Goal: Task Accomplishment & Management: Manage account settings

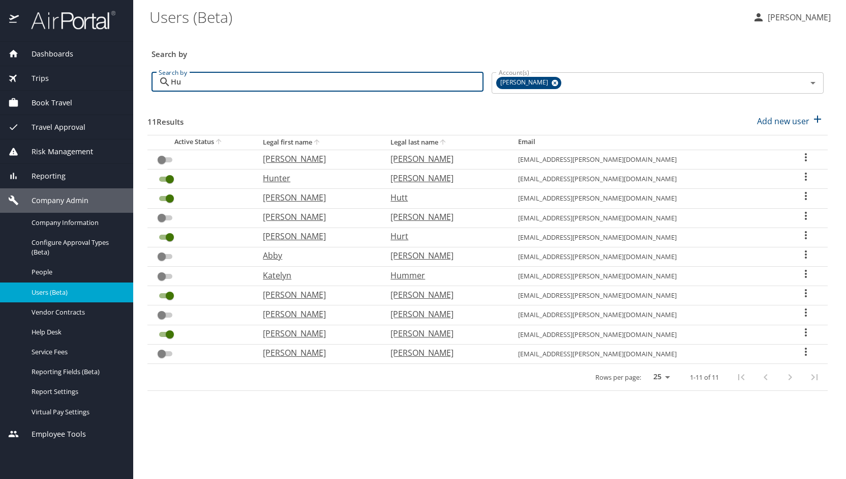
type input "H"
checkbox input "false"
checkbox input "true"
checkbox input "false"
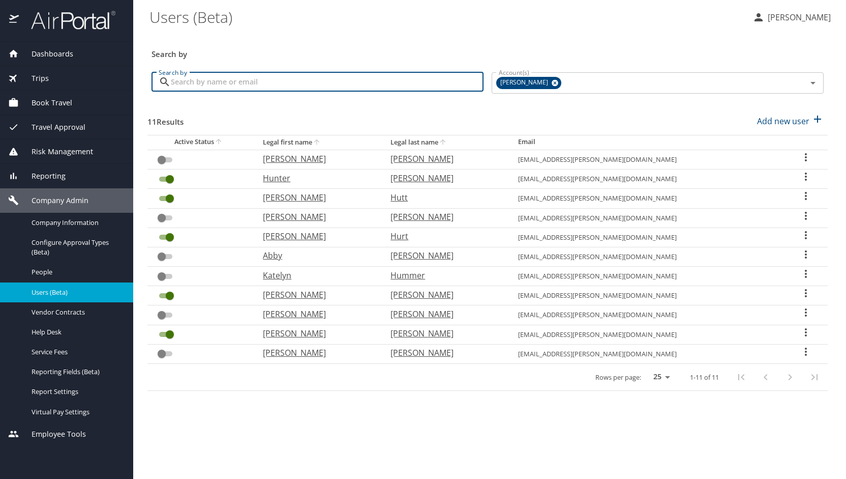
checkbox input "true"
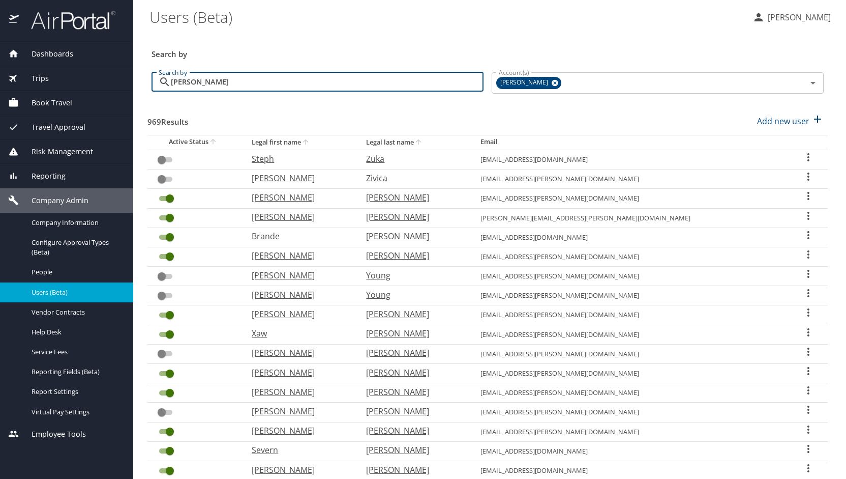
type input "hammond"
checkbox input "true"
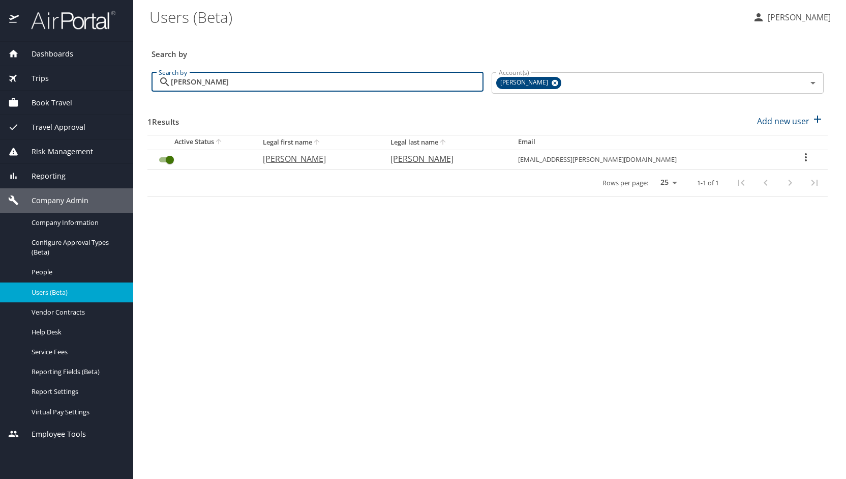
click at [321, 156] on p "Rebecka" at bounding box center [316, 159] width 107 height 12
select select "US"
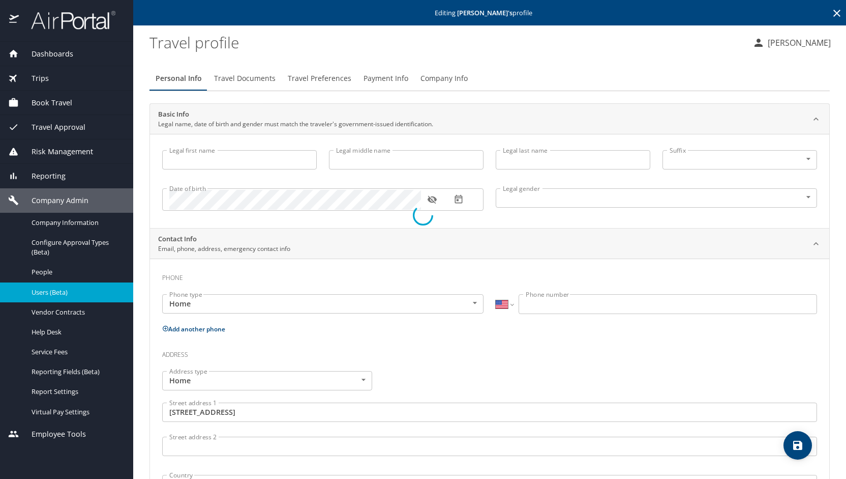
type input "Rebecka"
type input "Jae"
type input "Hammond"
type input "Female"
type input "Karen"
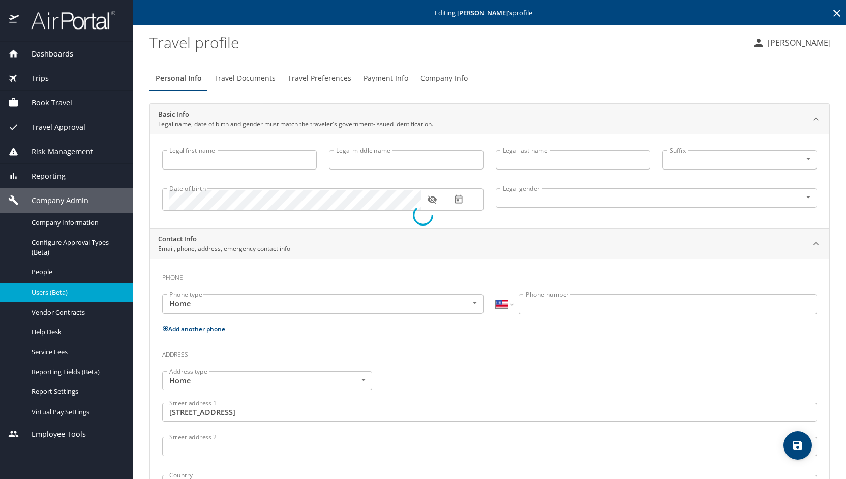
type input "Larsen"
type input "(616) 822-3781"
type input "United States of America"
type input "Michigan"
type input "United States of America"
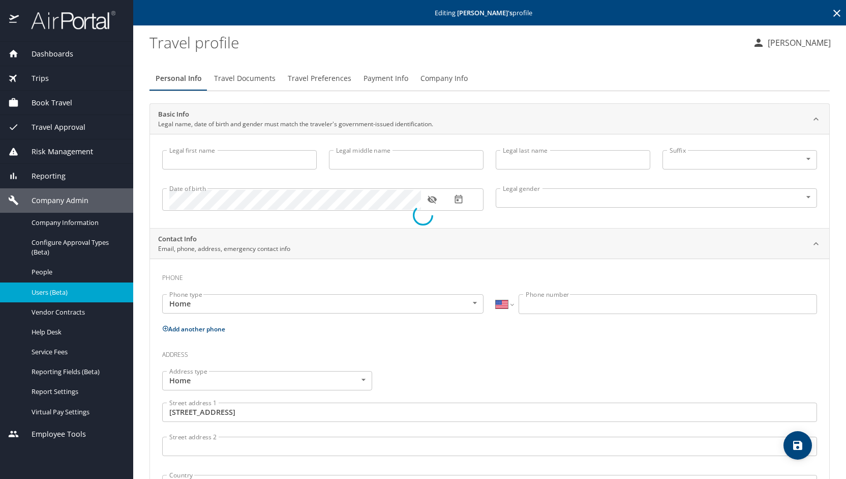
select select "US"
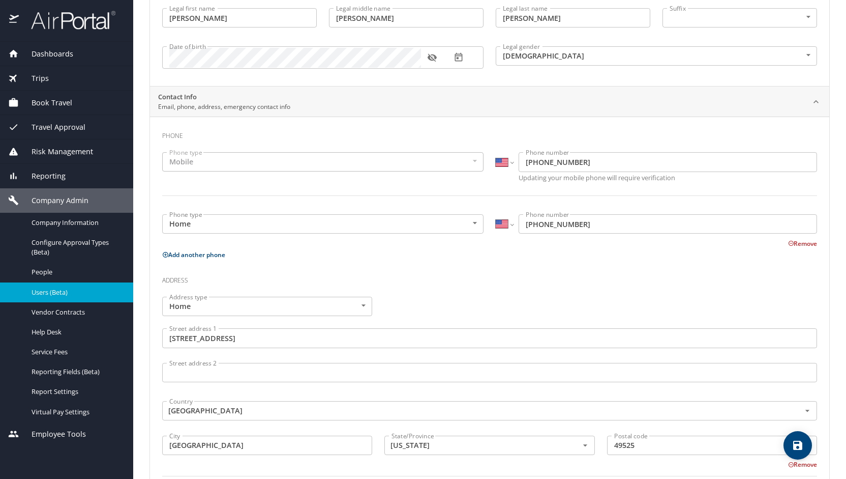
scroll to position [142, 0]
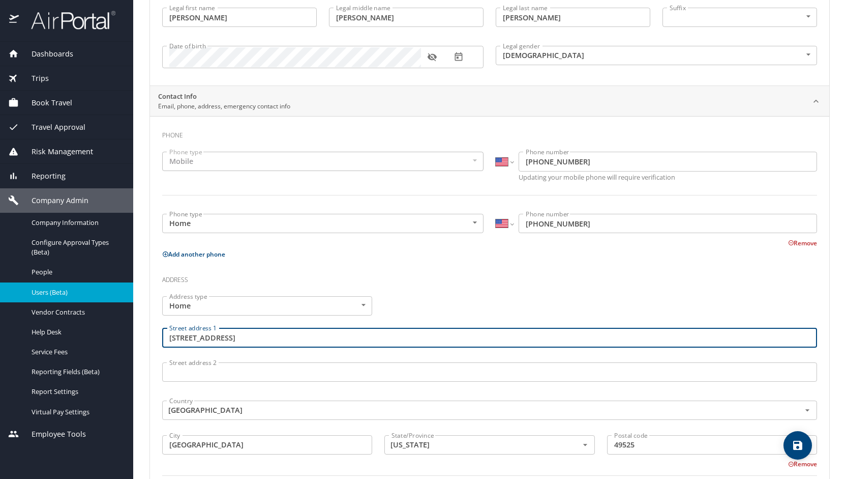
drag, startPoint x: 255, startPoint y: 338, endPoint x: 170, endPoint y: 340, distance: 85.5
click at [170, 340] on input "4695 Bradford St NE" at bounding box center [489, 337] width 655 height 19
paste input "3104 Ferncliff Rd"
type input "3104 Ferncliff Rd"
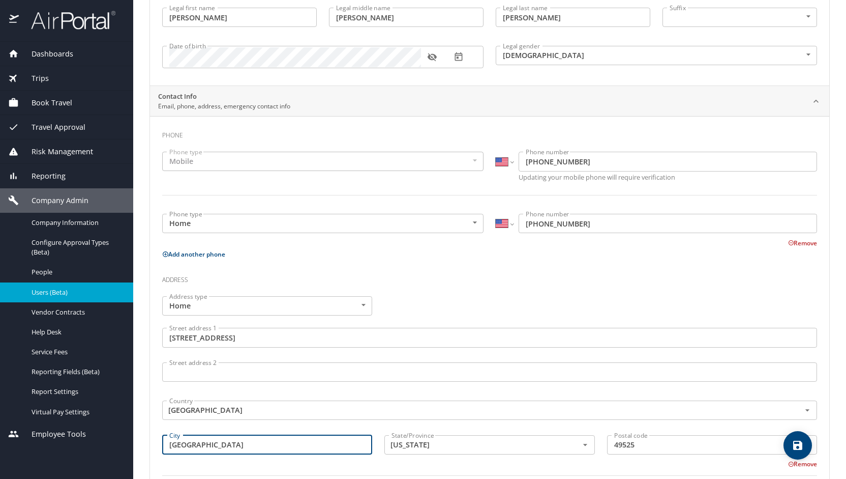
type input "Richmond"
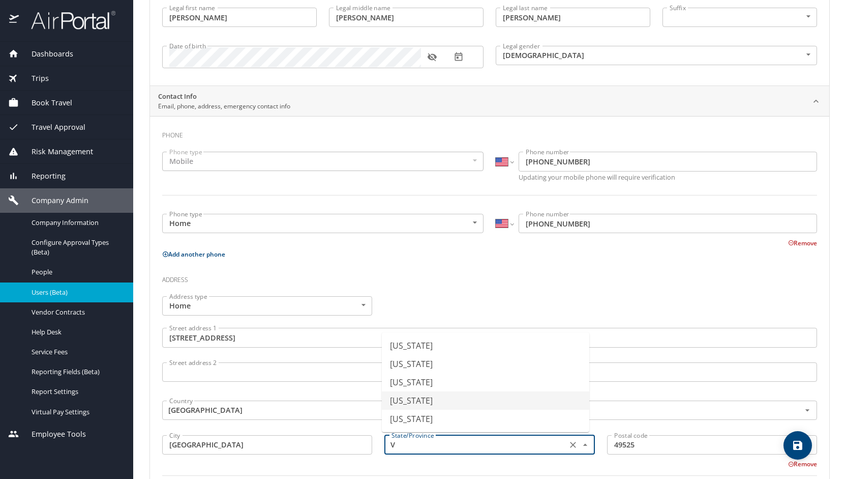
click at [413, 403] on li "Virginia" at bounding box center [486, 400] width 208 height 18
type input "Virginia"
click at [642, 443] on input "49525" at bounding box center [712, 444] width 210 height 19
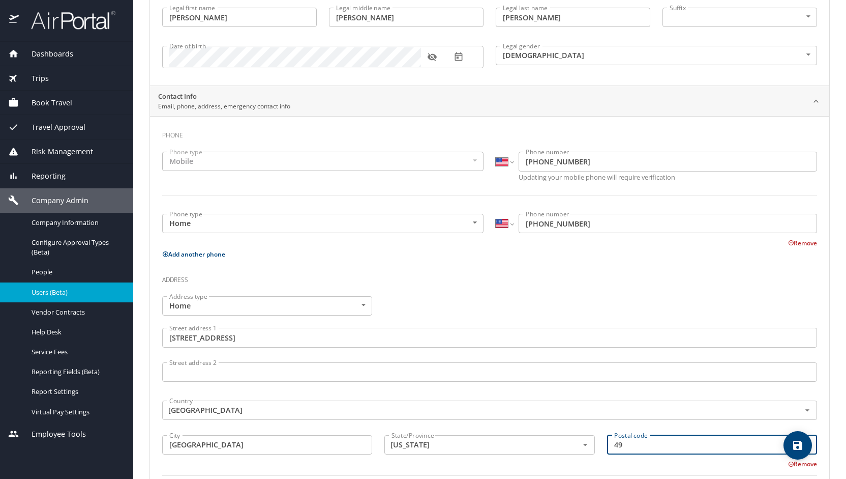
type input "4"
paste input "23225"
type input "23225"
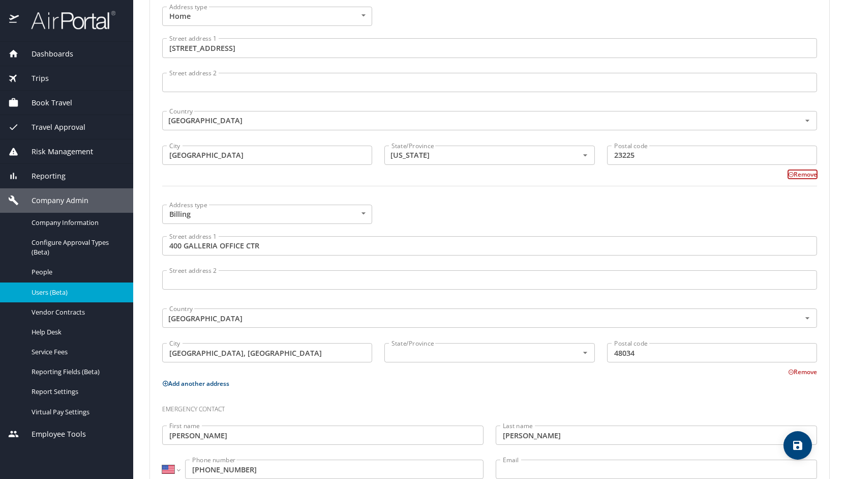
scroll to position [464, 0]
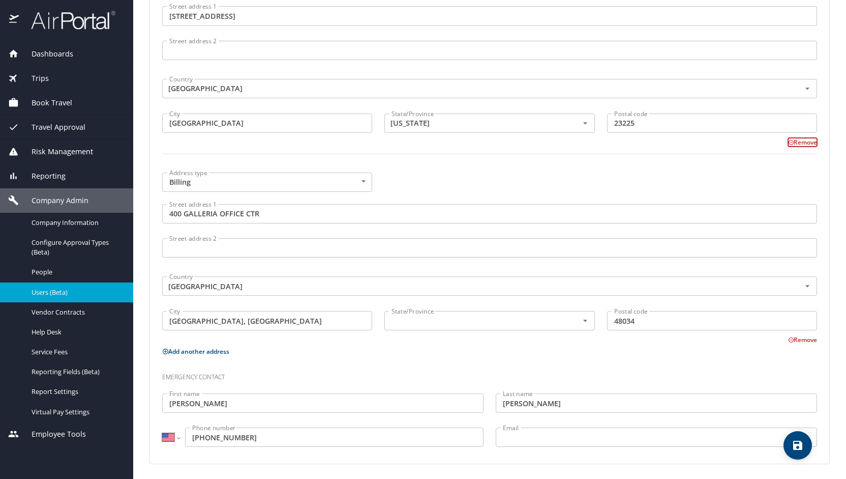
click at [595, 432] on input "Email" at bounding box center [656, 436] width 321 height 19
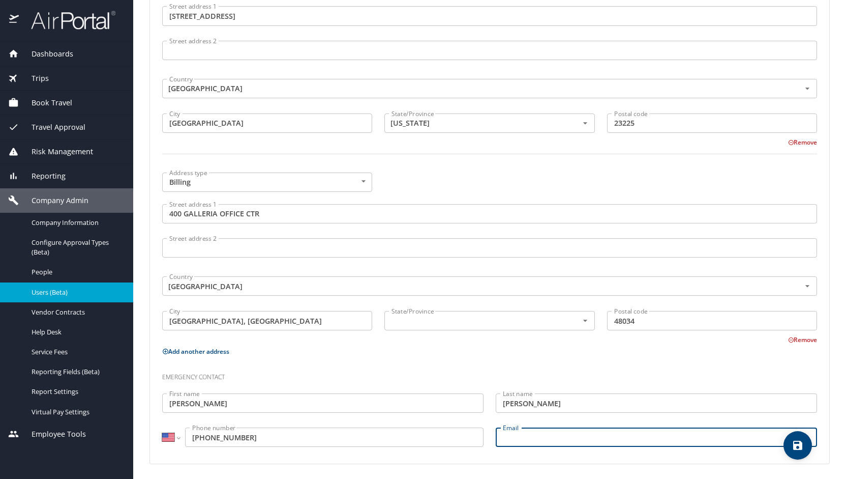
paste input "Ddlbg3@yahoo.com"
type input "Ddlbg3@yahoo.com"
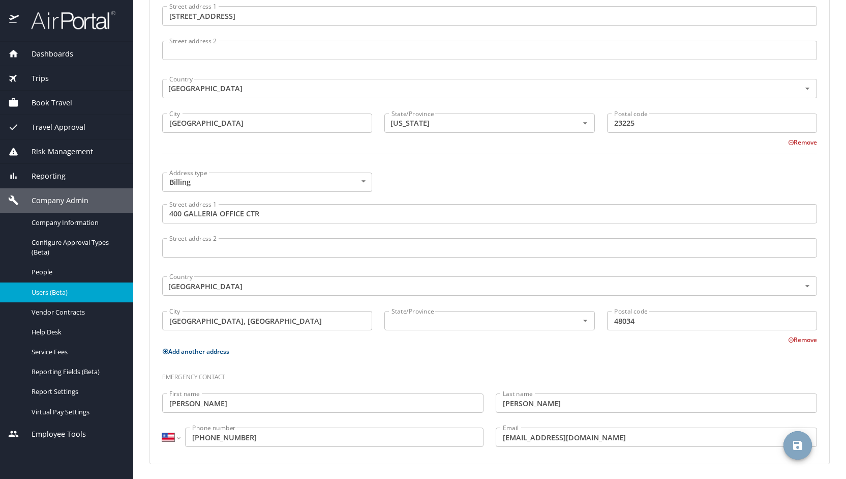
click at [797, 447] on icon "save" at bounding box center [798, 445] width 12 height 12
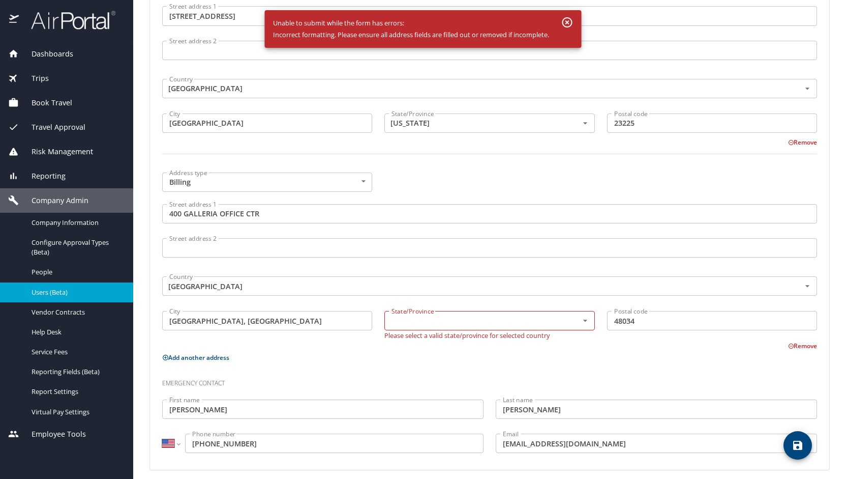
click at [372, 331] on p "Please select a valid state/province for selected country" at bounding box center [267, 331] width 210 height 3
click at [493, 325] on input "text" at bounding box center [475, 320] width 174 height 13
click at [471, 342] on li "Michigan" at bounding box center [486, 344] width 208 height 18
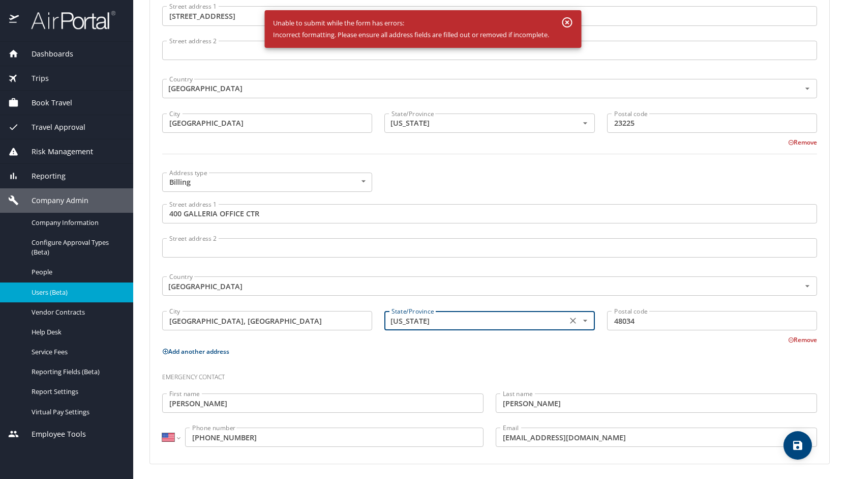
type input "Michigan"
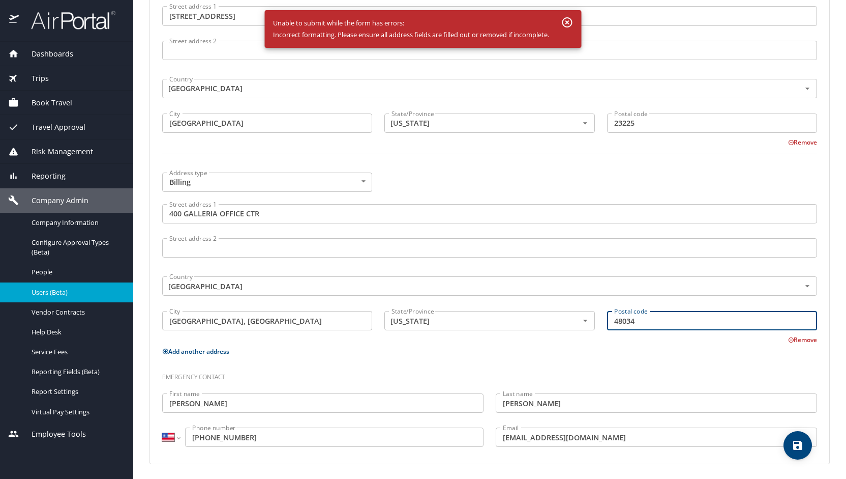
click at [790, 446] on span "save" at bounding box center [798, 445] width 28 height 12
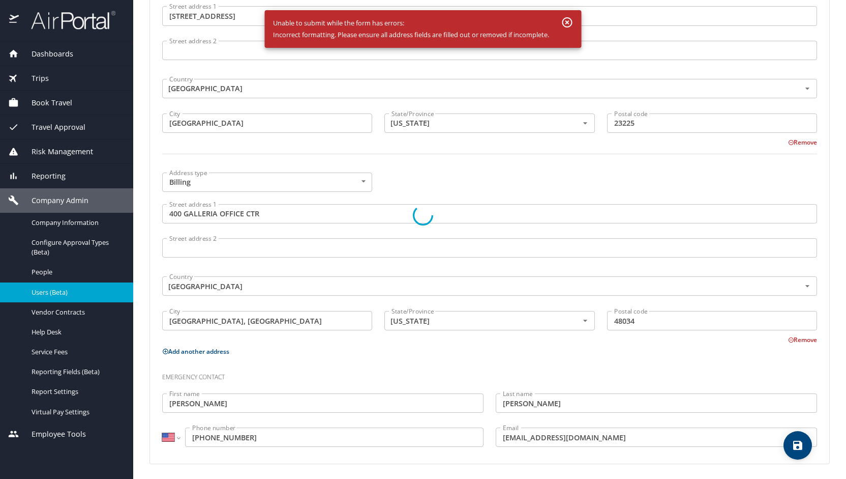
select select "US"
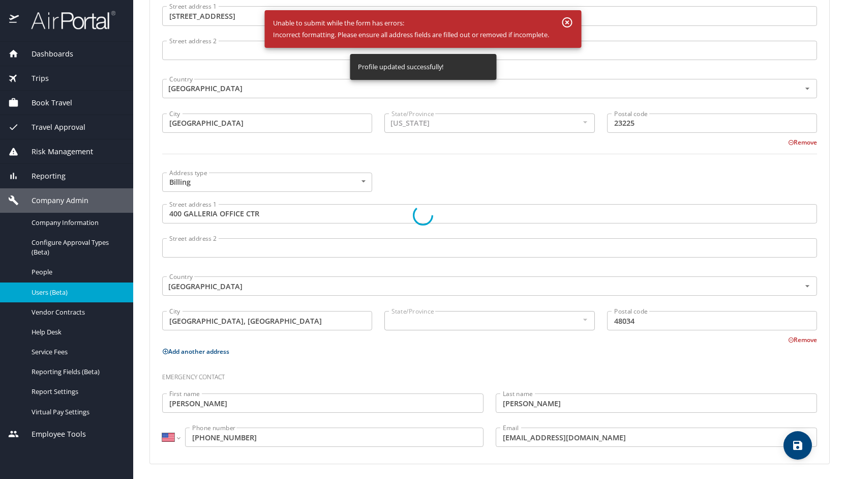
select select "US"
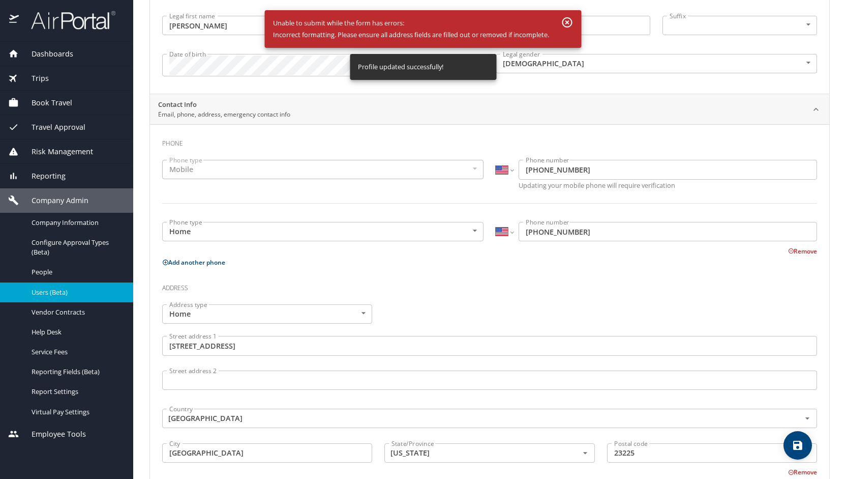
scroll to position [0, 0]
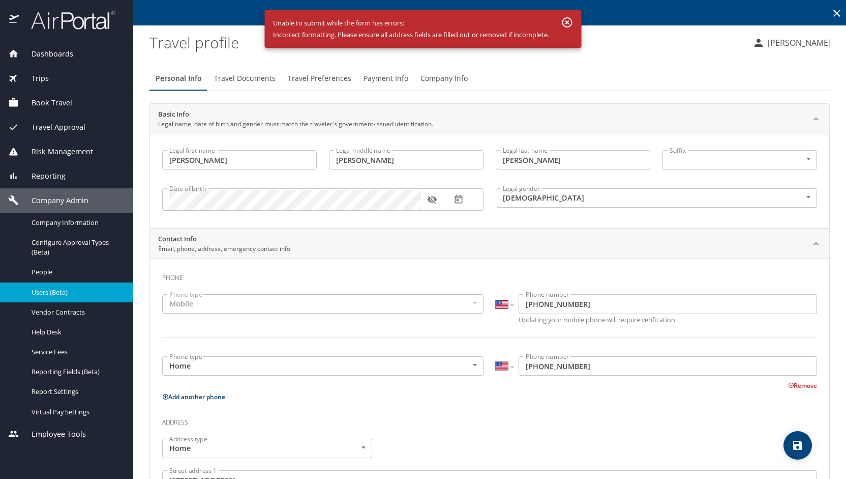
click at [789, 45] on p "[PERSON_NAME]" at bounding box center [798, 43] width 66 height 12
click at [764, 139] on li "Sign out" at bounding box center [788, 139] width 104 height 18
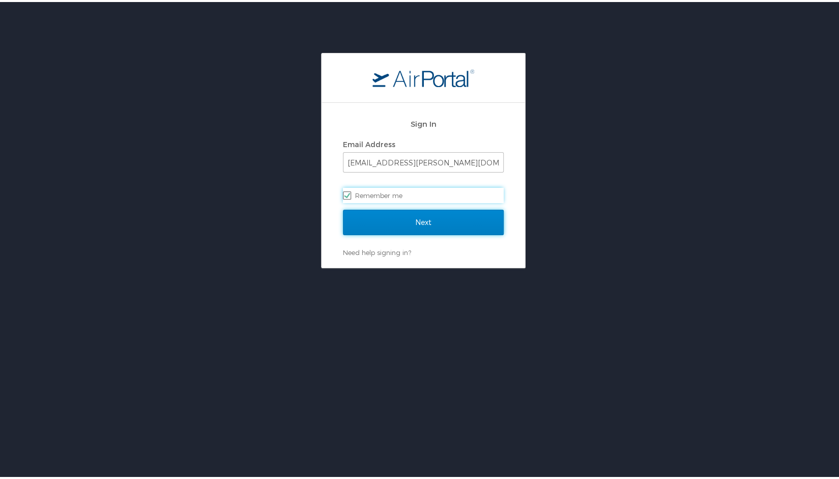
click at [371, 221] on input "Next" at bounding box center [423, 220] width 161 height 25
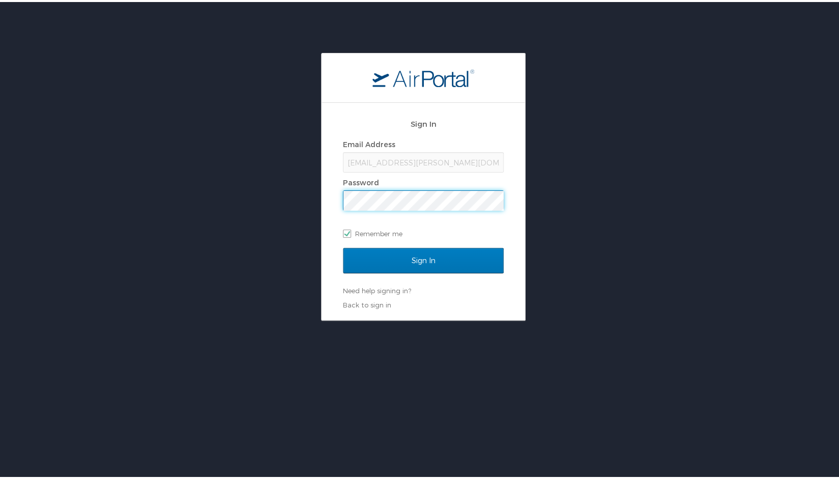
click at [343, 246] on input "Sign In" at bounding box center [423, 258] width 161 height 25
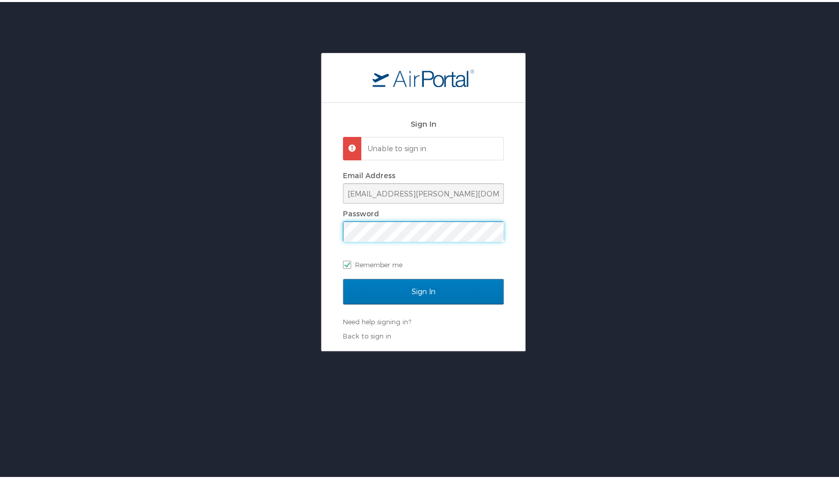
click at [298, 241] on div "Sign In Unable to sign in Email Address jmalloy@doner.com Password Remember me …" at bounding box center [423, 200] width 846 height 298
click at [343, 277] on input "Sign In" at bounding box center [423, 289] width 161 height 25
click at [288, 236] on div "Sign In Unable to sign in Email Address jmalloy@doner.com Password Remember me …" at bounding box center [423, 200] width 846 height 298
click at [343, 277] on input "Sign In" at bounding box center [423, 289] width 161 height 25
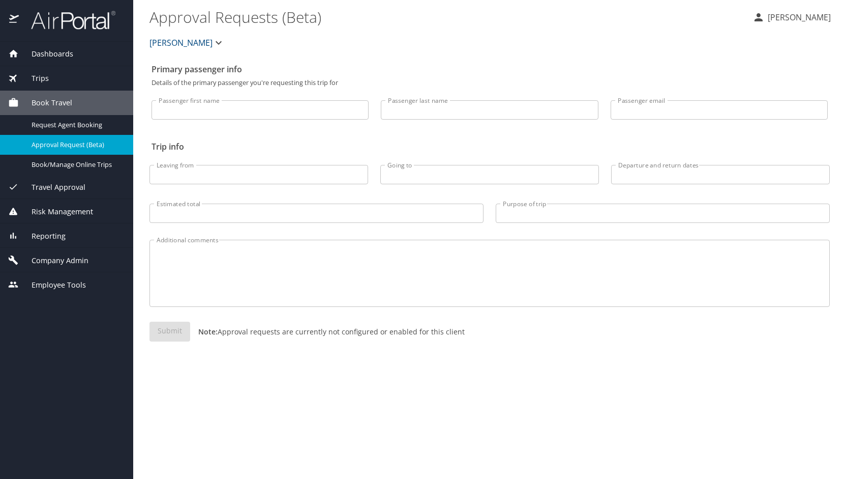
click at [84, 257] on span "Company Admin" at bounding box center [54, 260] width 70 height 11
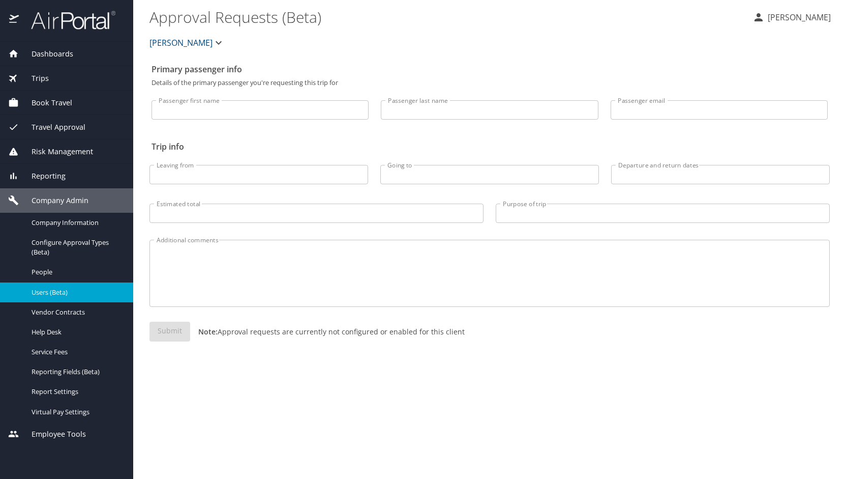
click at [47, 289] on span "Users (Beta)" at bounding box center [77, 292] width 90 height 10
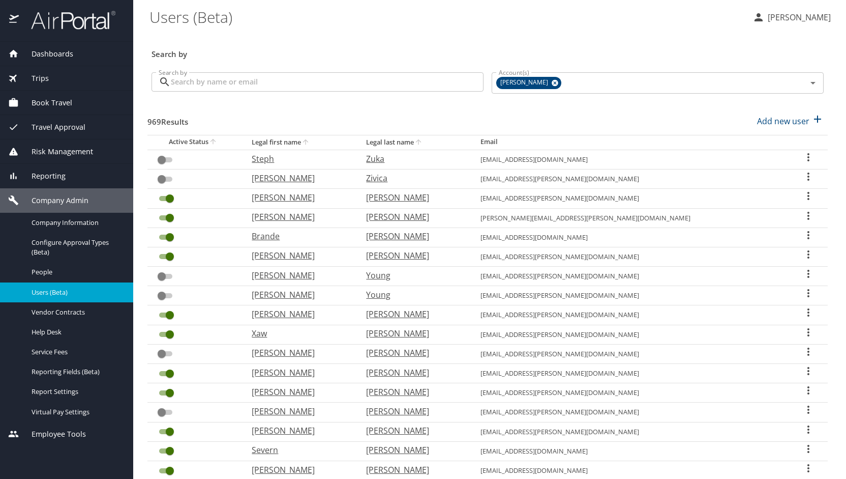
click at [259, 80] on input "Search by" at bounding box center [327, 81] width 313 height 19
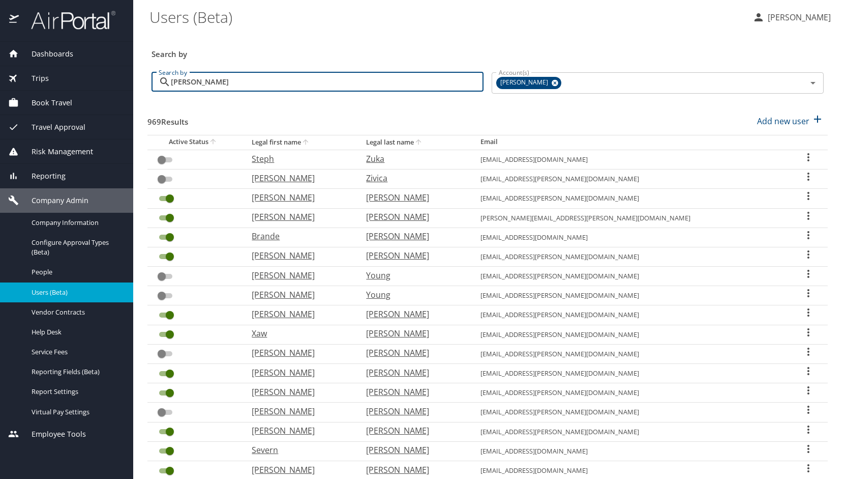
type input "[PERSON_NAME]"
checkbox input "true"
checkbox input "false"
checkbox input "true"
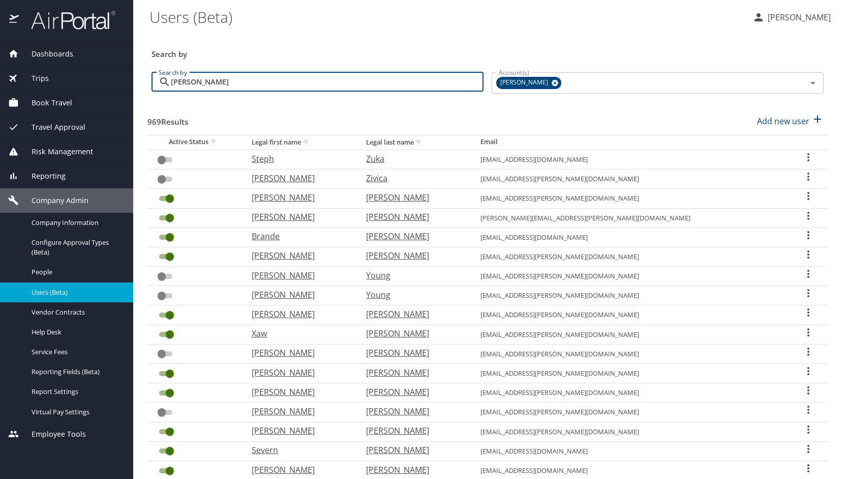
checkbox input "false"
